Goal: Find specific page/section: Find specific page/section

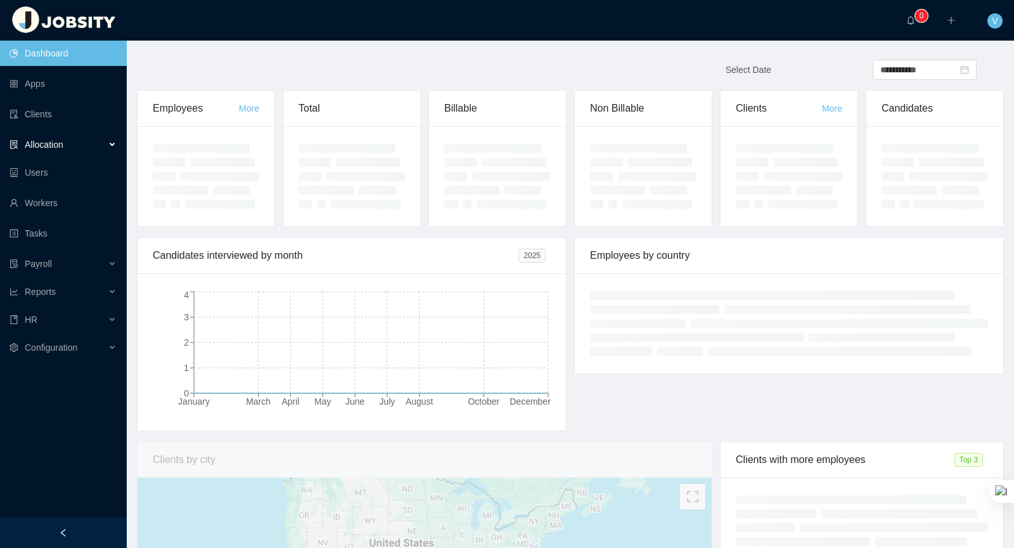
click at [86, 139] on div "Allocation" at bounding box center [63, 144] width 127 height 25
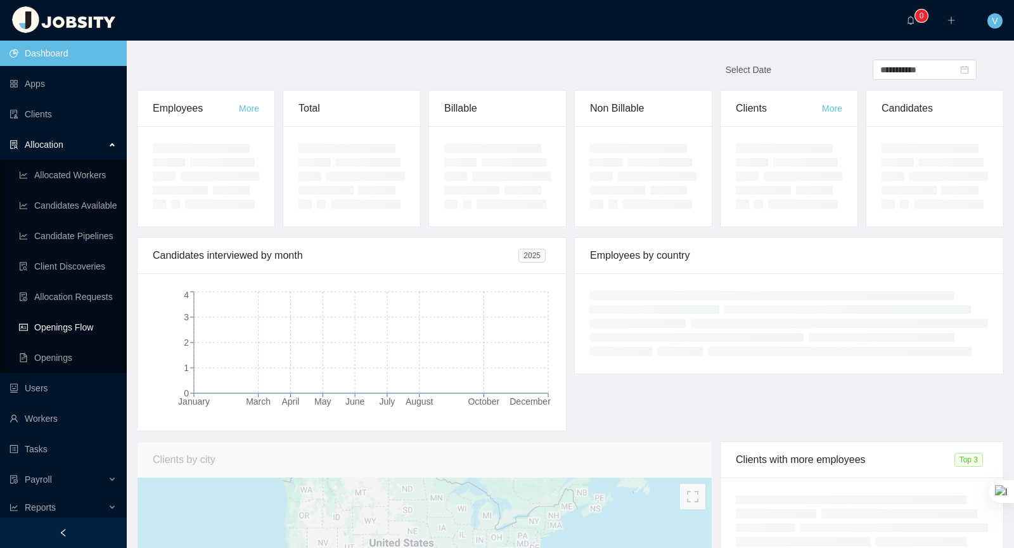
click at [89, 323] on link "Openings Flow" at bounding box center [68, 326] width 98 height 25
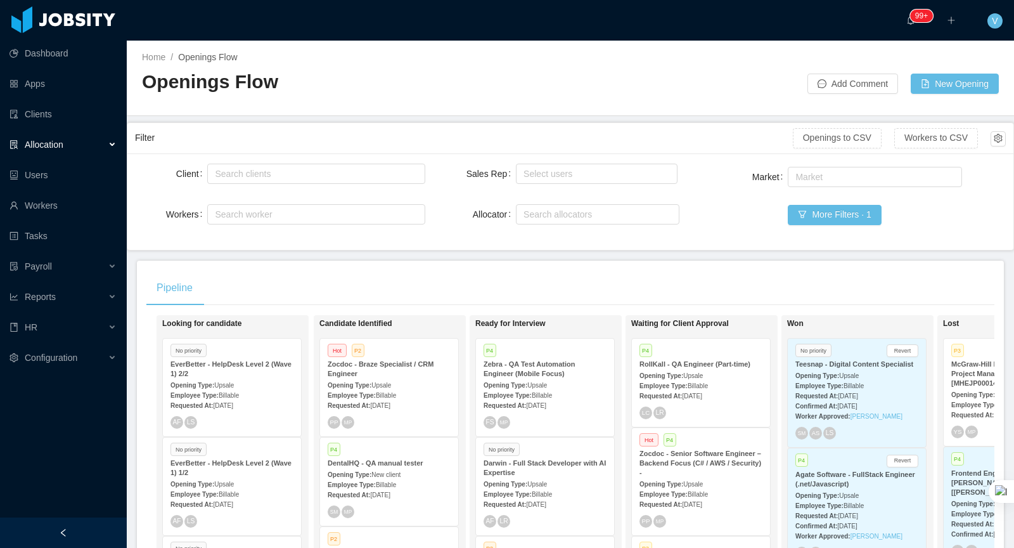
click at [403, 477] on div "Employee Type: Billable" at bounding box center [389, 483] width 123 height 13
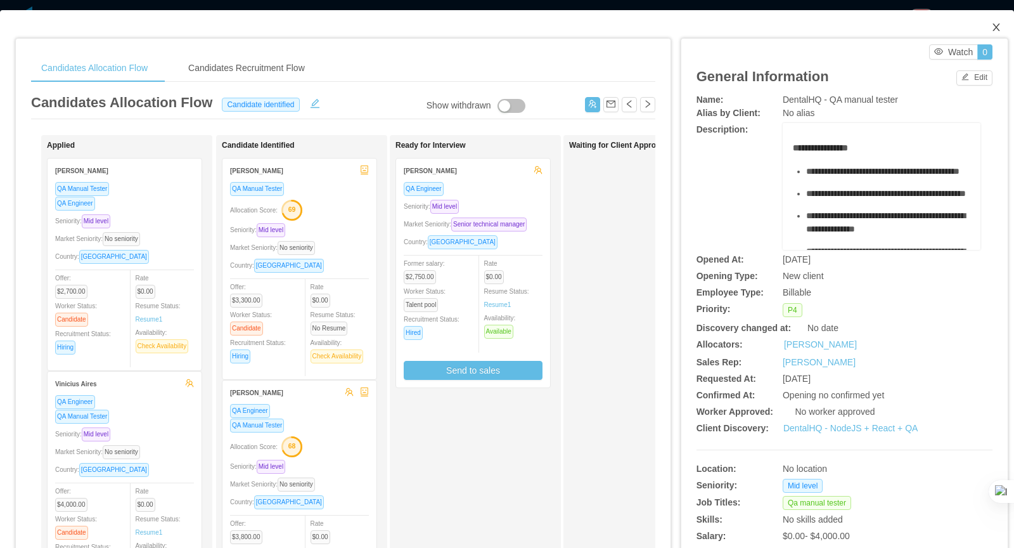
click at [993, 25] on icon "icon: close" at bounding box center [997, 27] width 10 height 10
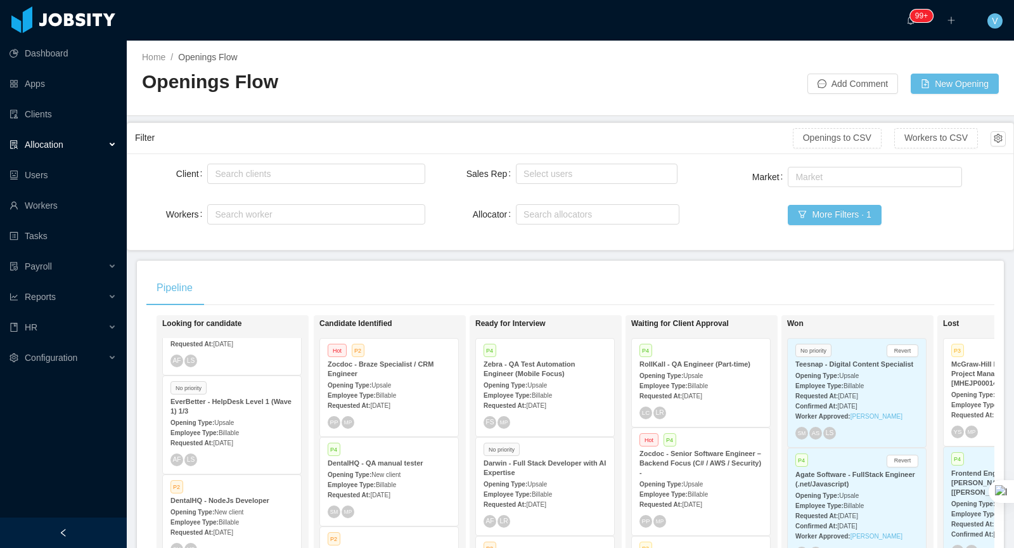
scroll to position [206, 0]
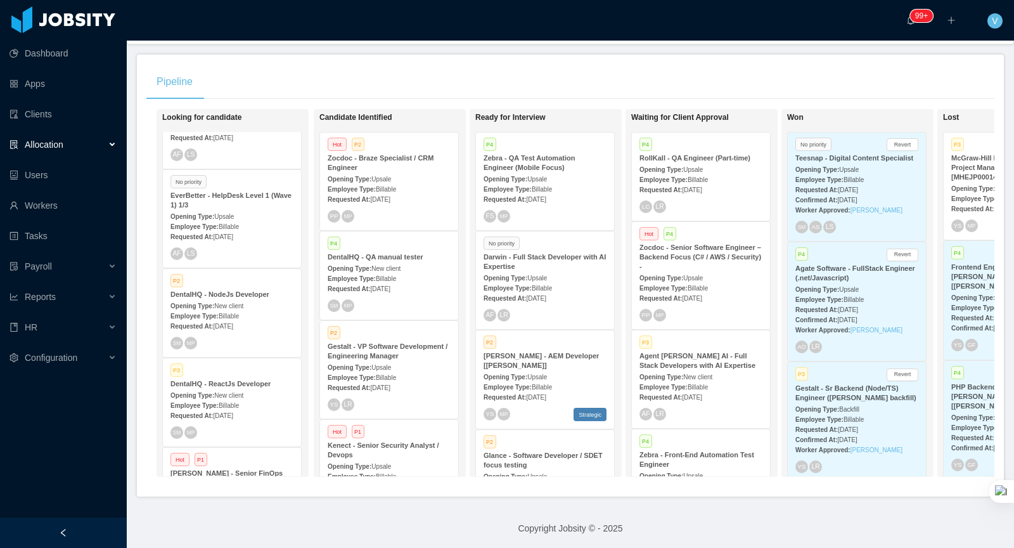
click at [233, 392] on span "New client" at bounding box center [228, 395] width 29 height 7
